Goal: Task Accomplishment & Management: Manage account settings

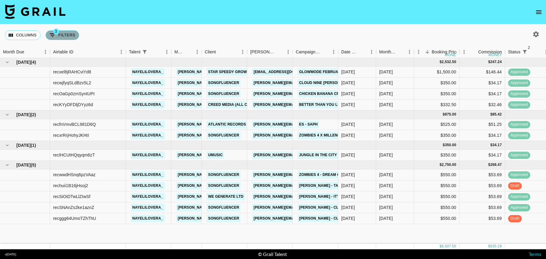
click at [65, 35] on button "3 Filters" at bounding box center [62, 35] width 34 height 10
select select "status"
select select "isNotAnyOf"
select select "status"
select select "isNotAnyOf"
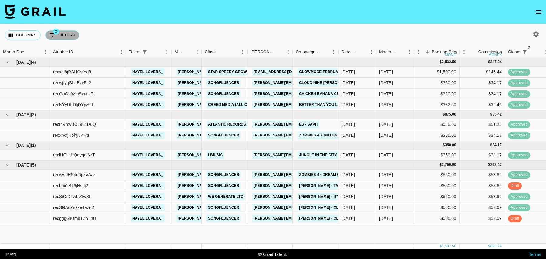
select select "talentName"
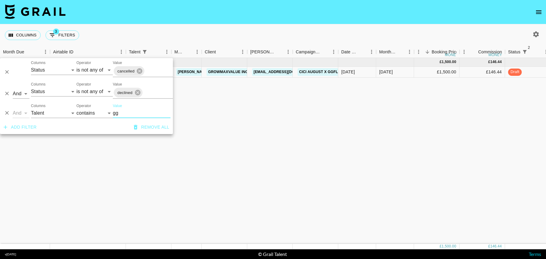
type input "gg"
click at [452, 83] on div "[DATE] ( 1 ) £ 1,500.00 £ 146.44 recKY3QZ7svI19tdc ggflavour [PERSON_NAME][EMAI…" at bounding box center [514, 151] width 1029 height 186
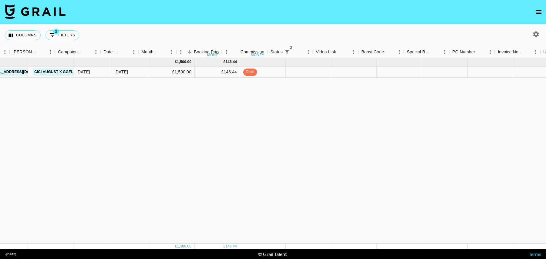
scroll to position [0, 359]
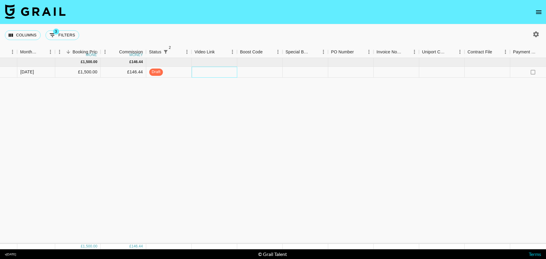
click at [215, 72] on div at bounding box center [214, 72] width 45 height 11
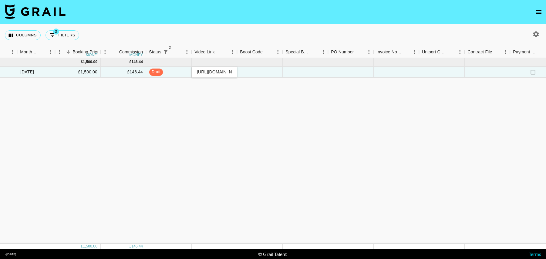
scroll to position [0, 146]
type input "[URL][DOMAIN_NAME]"
click at [268, 70] on div at bounding box center [259, 72] width 45 height 11
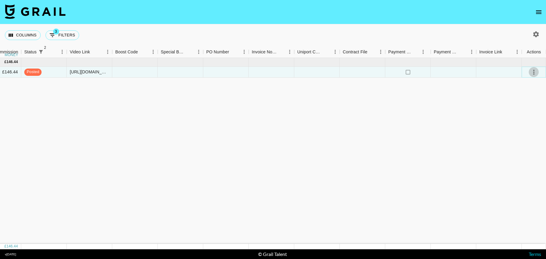
click at [531, 70] on icon "select merge strategy" at bounding box center [533, 72] width 7 height 7
click at [524, 129] on div "Approve" at bounding box center [520, 128] width 18 height 7
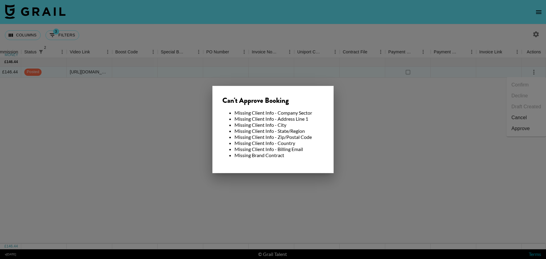
click at [374, 128] on div at bounding box center [273, 129] width 546 height 259
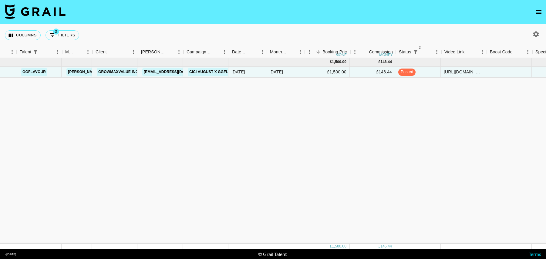
scroll to position [0, 107]
click at [121, 75] on link "GrowMaxValue Inc." at bounding box center [121, 72] width 44 height 8
click at [61, 36] on button "3 Filters" at bounding box center [62, 35] width 34 height 10
select select "status"
select select "isNotAnyOf"
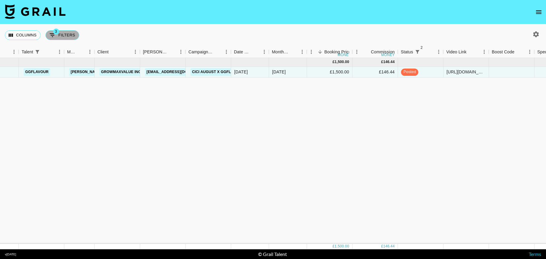
select select "status"
select select "isNotAnyOf"
select select "talentName"
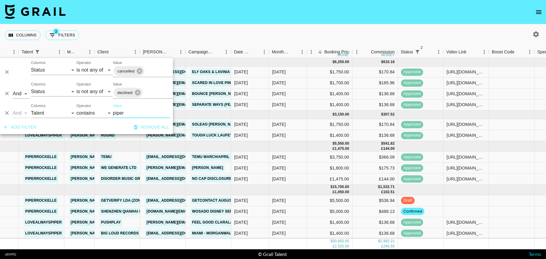
scroll to position [32, 107]
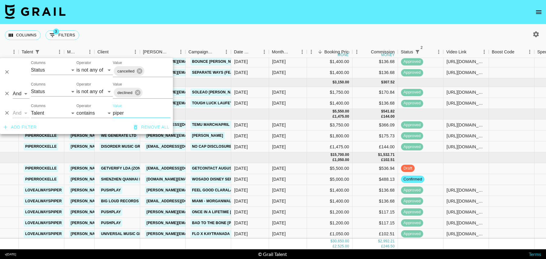
type input "piper"
click at [317, 188] on div "$1,400.00" at bounding box center [329, 190] width 45 height 11
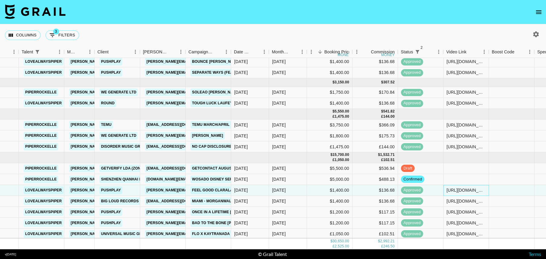
click at [456, 185] on div "https://www.tiktok.com/@lovealwayspiper/video/7540855962714901773?_r=1&_t=ZT-8z…" at bounding box center [465, 190] width 45 height 11
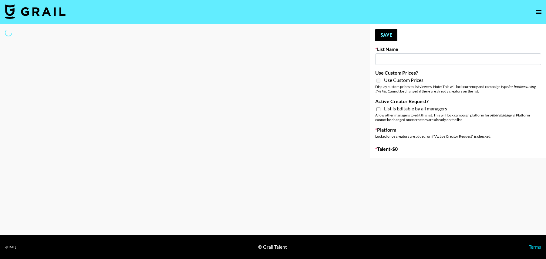
type input "New List"
select select "Song"
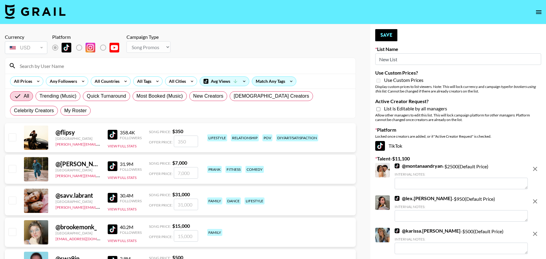
click at [79, 68] on input at bounding box center [184, 66] width 336 height 10
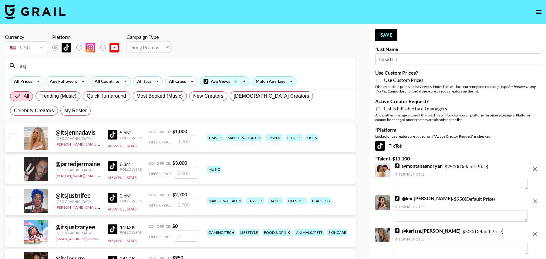
type input "itsj"
click at [13, 136] on input "checkbox" at bounding box center [11, 136] width 7 height 7
checkbox input "true"
type input "1000"
type input "Primal Harvest (21st Aug)"
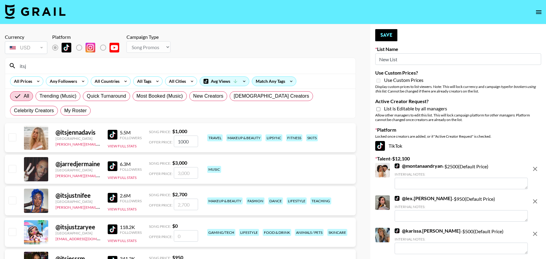
checkbox input "false"
